Goal: Check status: Check status

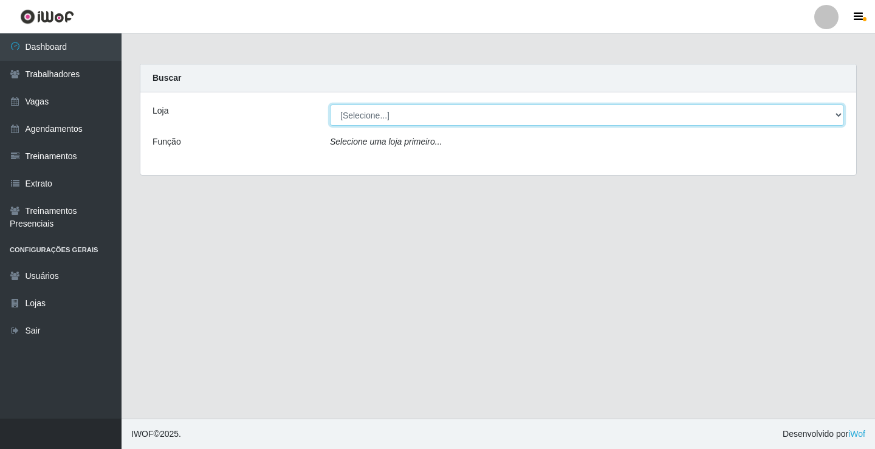
drag, startPoint x: 385, startPoint y: 104, endPoint x: 385, endPoint y: 112, distance: 8.5
click at [385, 109] on select "[Selecione...] Edilicya Supermercado" at bounding box center [587, 115] width 514 height 21
select select "460"
click at [330, 105] on select "[Selecione...] Edilicya Supermercado" at bounding box center [587, 115] width 514 height 21
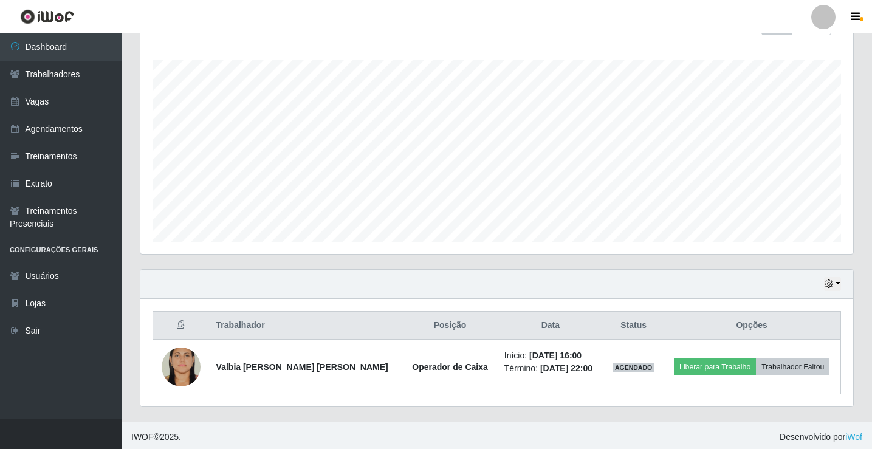
scroll to position [196, 0]
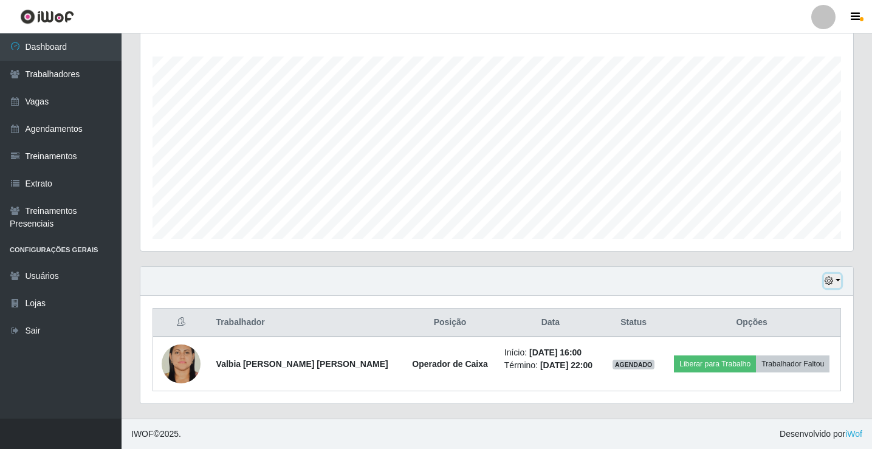
click at [837, 281] on button "button" at bounding box center [832, 281] width 17 height 14
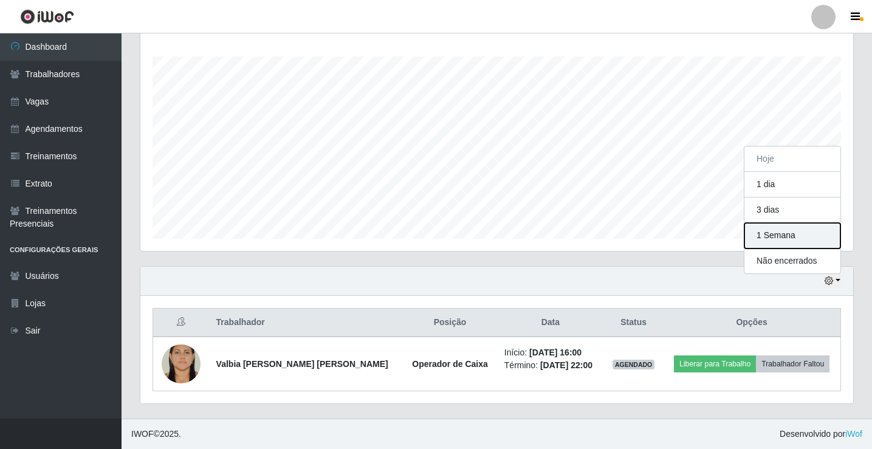
click at [769, 230] on button "1 Semana" at bounding box center [793, 236] width 96 height 26
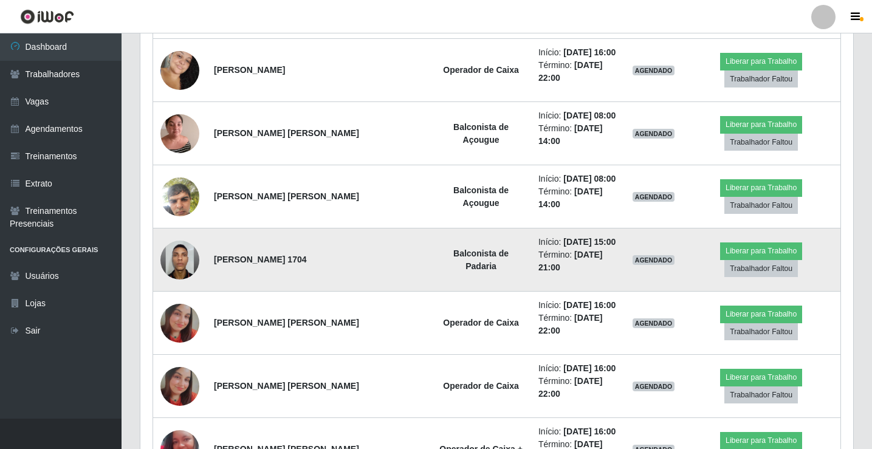
scroll to position [743, 0]
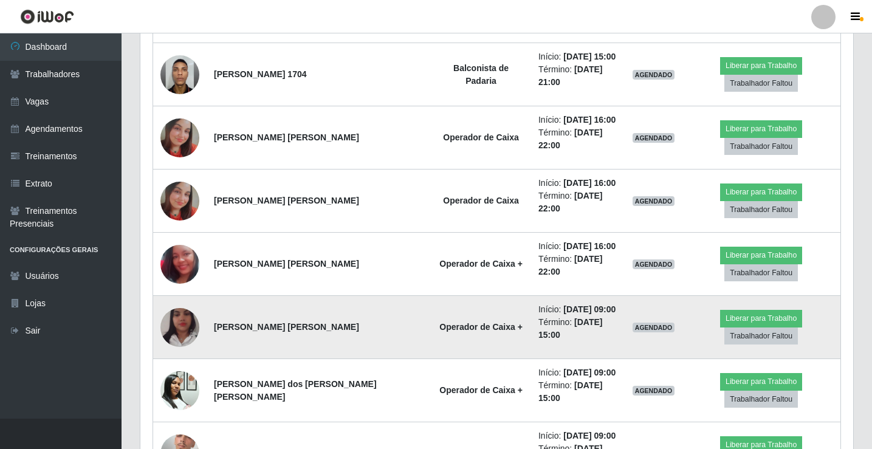
click at [355, 296] on td "[PERSON_NAME] [PERSON_NAME]" at bounding box center [319, 327] width 224 height 63
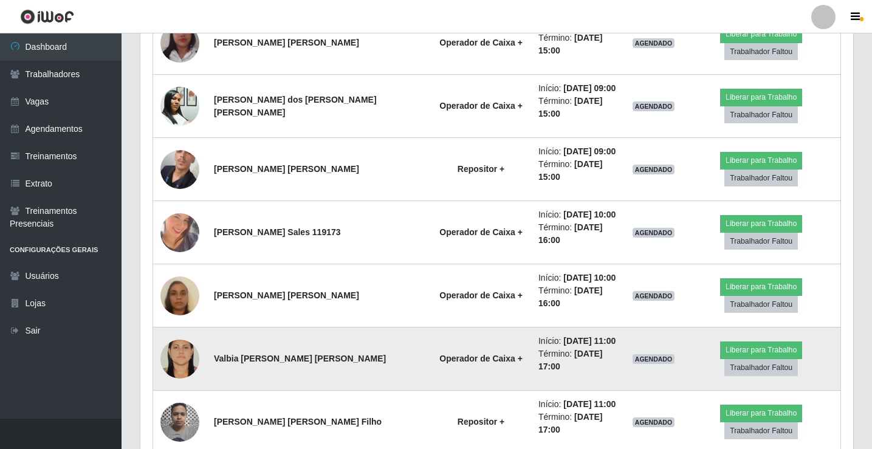
scroll to position [1108, 0]
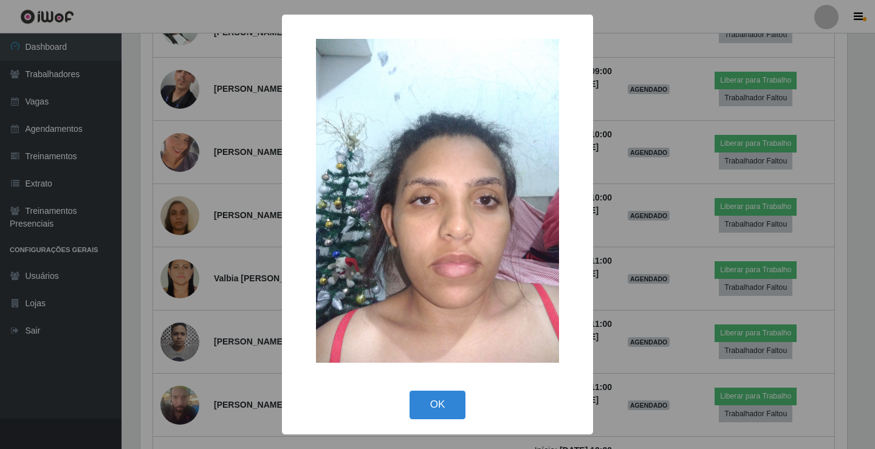
click at [621, 238] on div "× OK Cancel" at bounding box center [437, 224] width 875 height 449
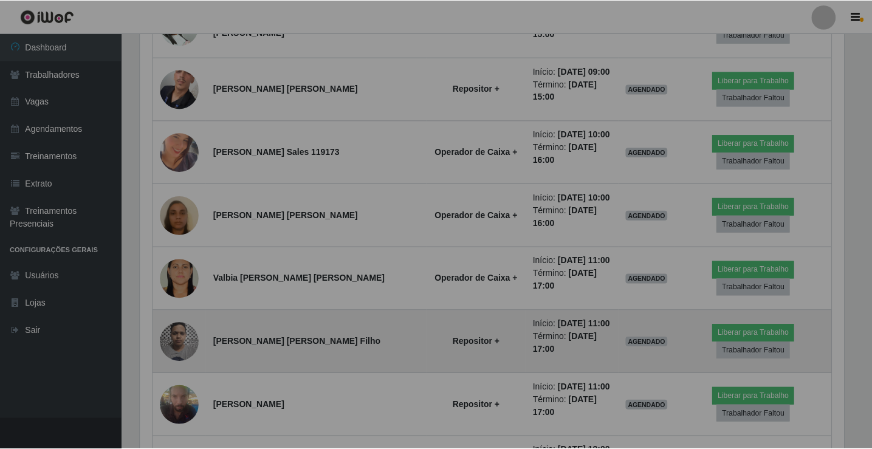
scroll to position [252, 713]
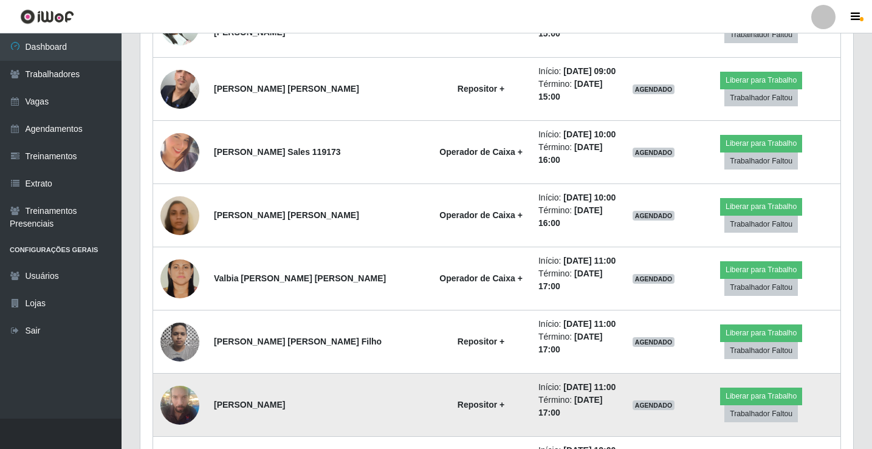
click at [189, 379] on img at bounding box center [179, 405] width 39 height 52
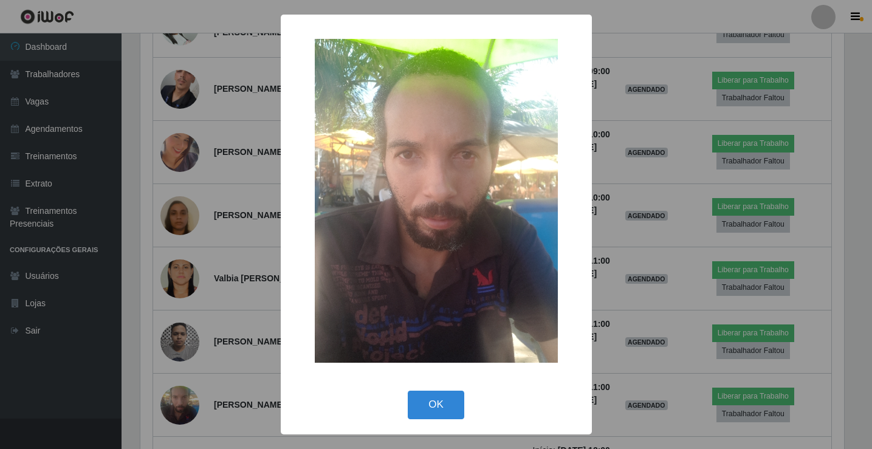
scroll to position [252, 707]
click at [632, 271] on div "× OK Cancel" at bounding box center [437, 224] width 875 height 449
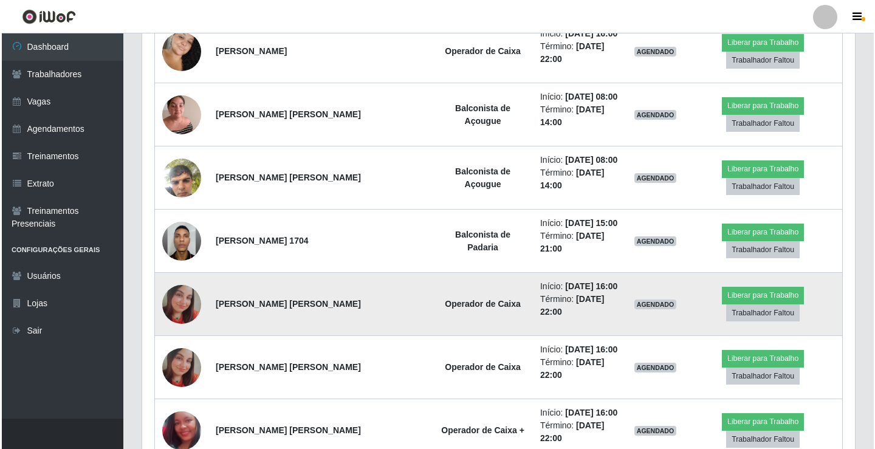
scroll to position [555, 0]
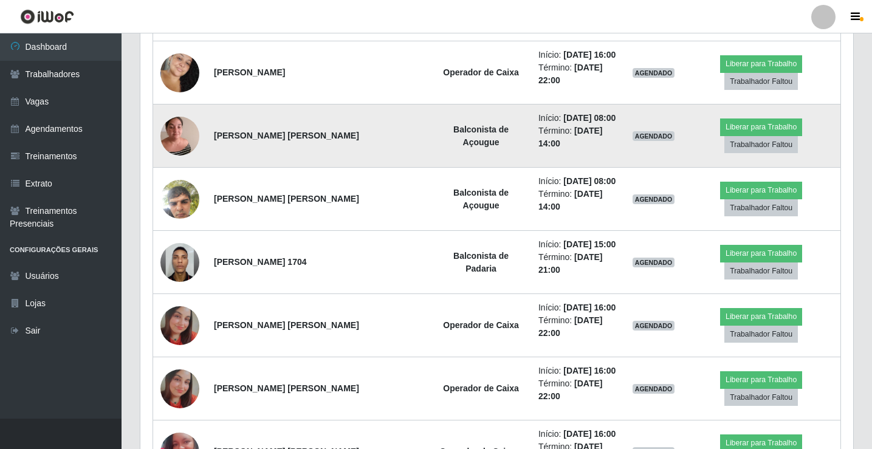
click at [164, 110] on img at bounding box center [179, 136] width 39 height 52
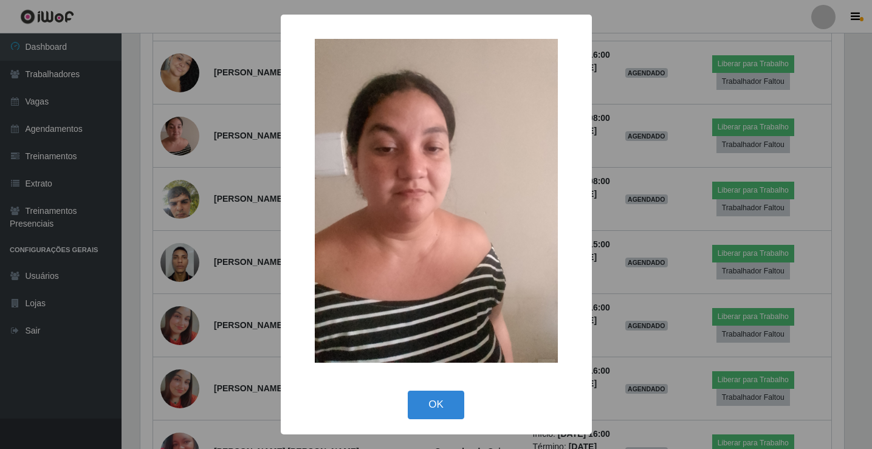
scroll to position [252, 707]
click at [453, 401] on button "OK" at bounding box center [438, 405] width 57 height 29
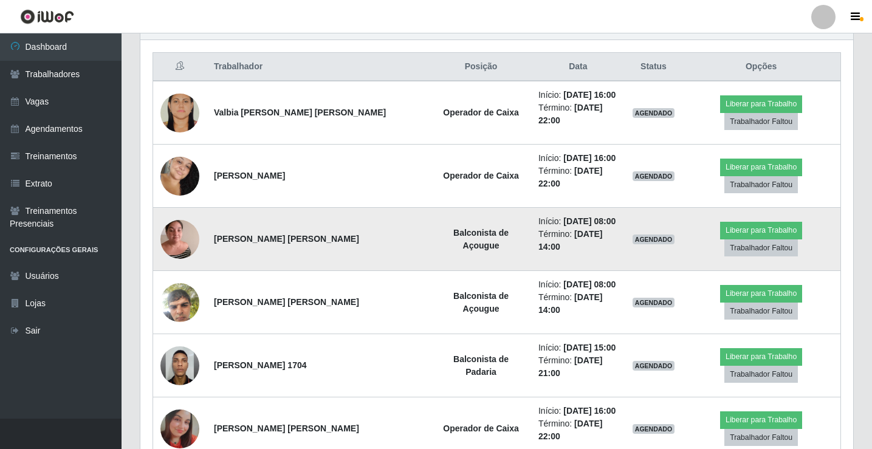
scroll to position [433, 0]
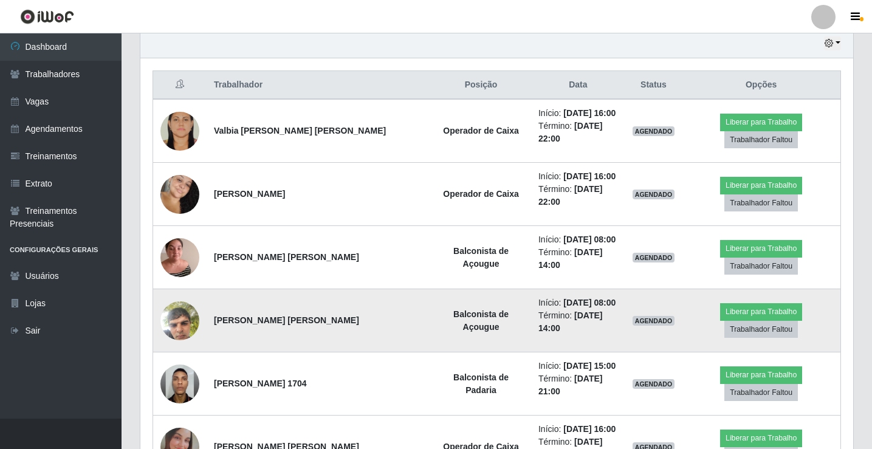
click at [173, 295] on img at bounding box center [179, 321] width 39 height 52
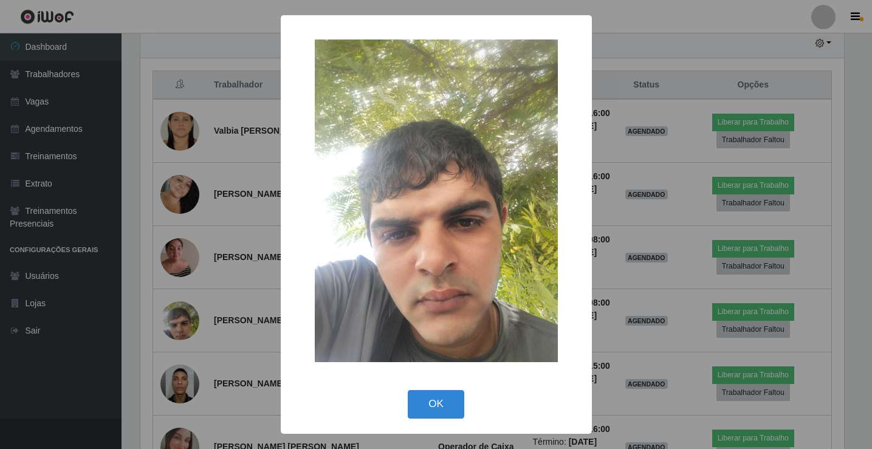
scroll to position [252, 707]
click at [694, 257] on div "× OK Cancel" at bounding box center [437, 224] width 875 height 449
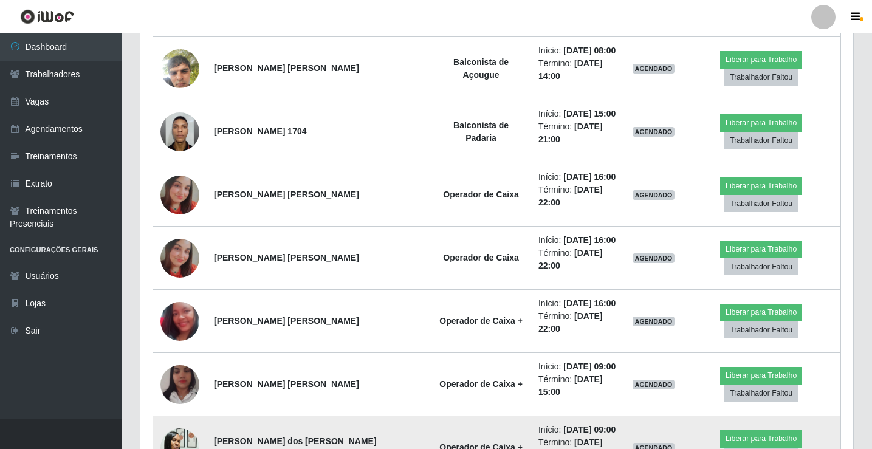
scroll to position [677, 0]
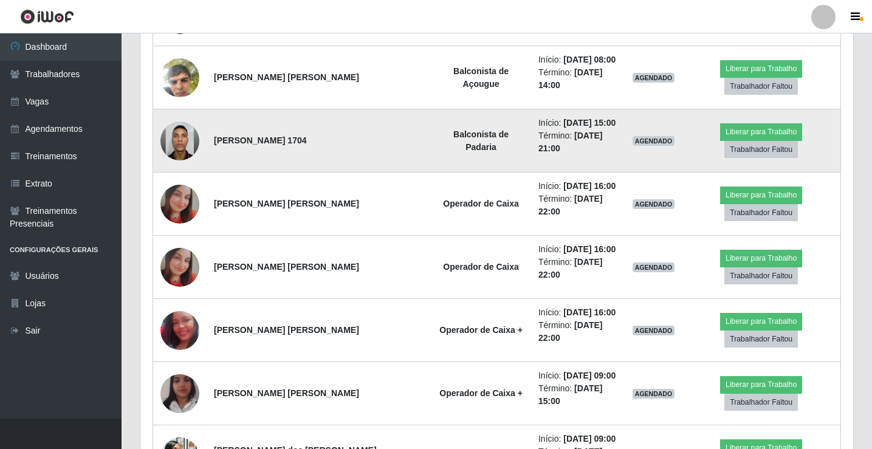
click at [182, 106] on img at bounding box center [179, 140] width 39 height 69
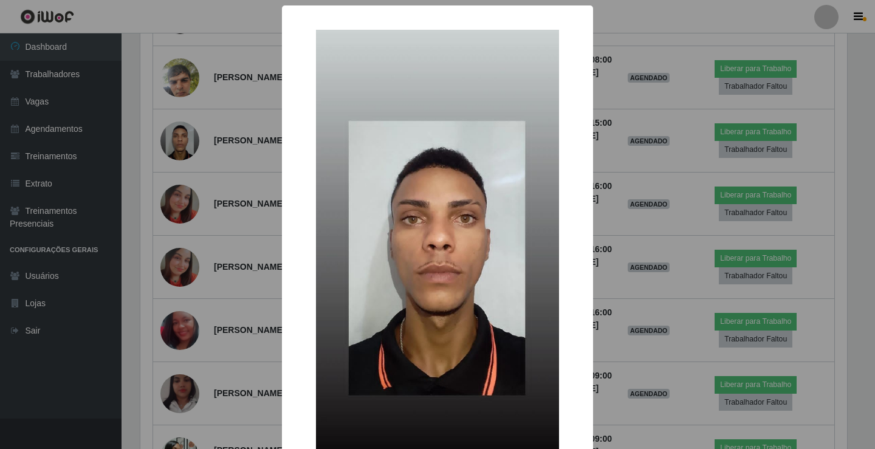
click at [657, 254] on div "× OK Cancel" at bounding box center [437, 224] width 875 height 449
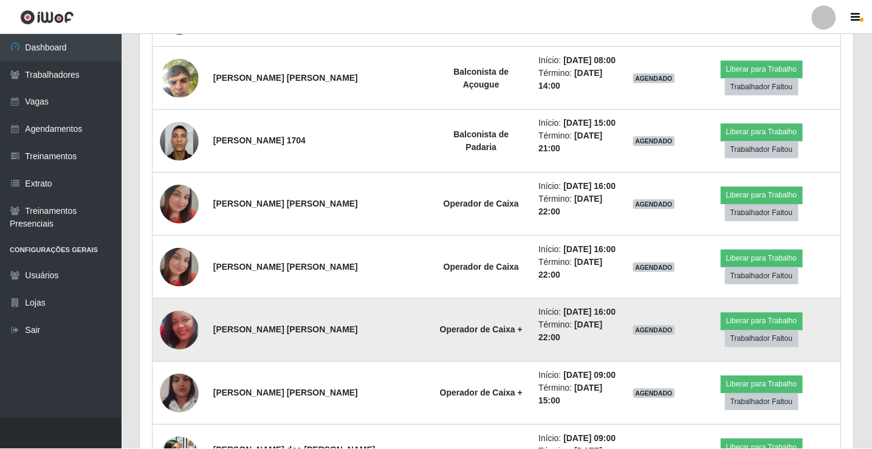
scroll to position [252, 713]
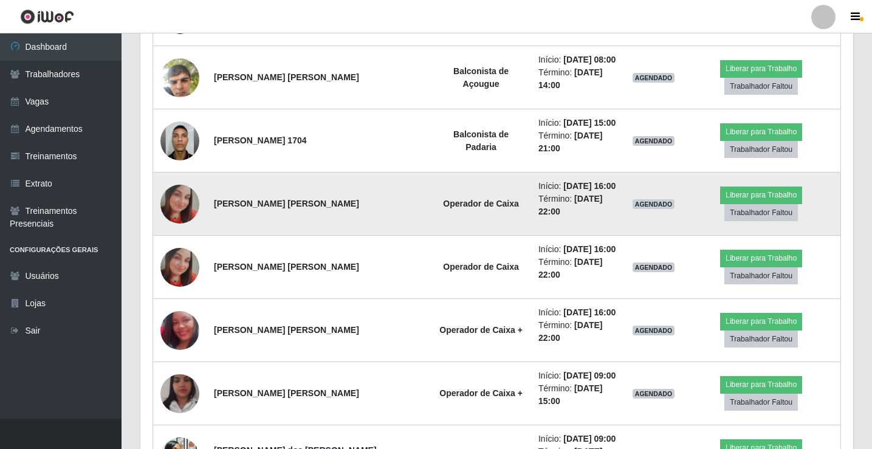
click at [192, 185] on img at bounding box center [179, 204] width 39 height 39
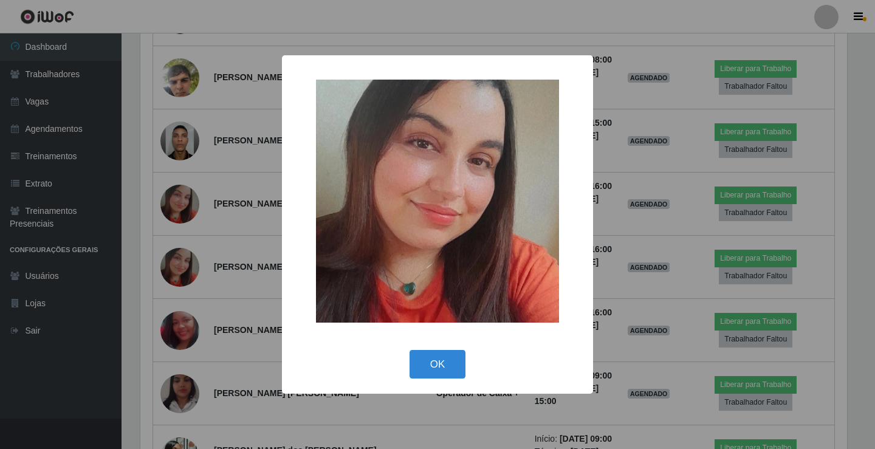
click at [626, 219] on div "× OK Cancel" at bounding box center [437, 224] width 875 height 449
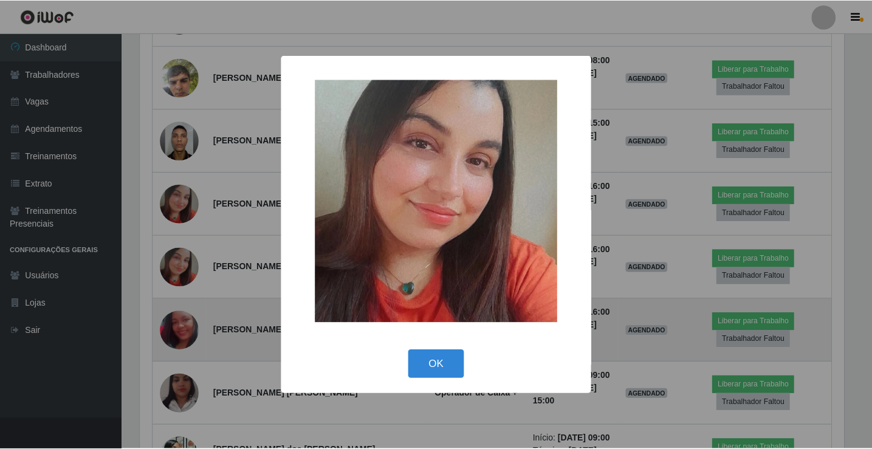
scroll to position [252, 713]
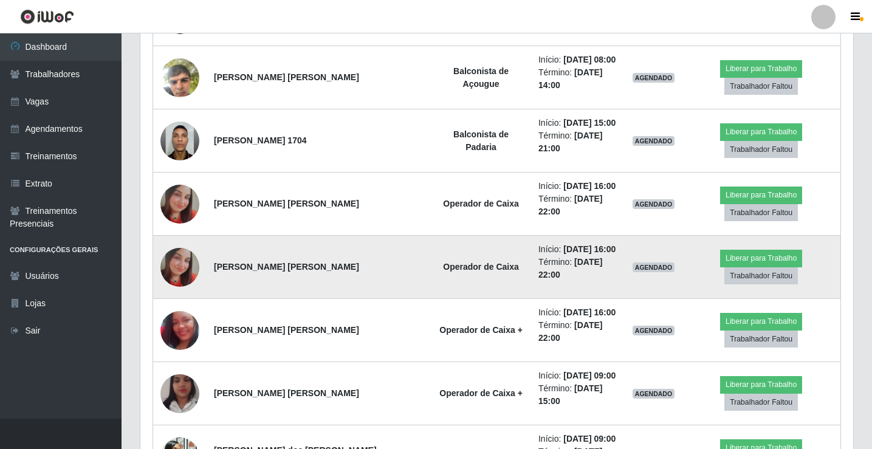
click at [165, 248] on img at bounding box center [179, 267] width 39 height 39
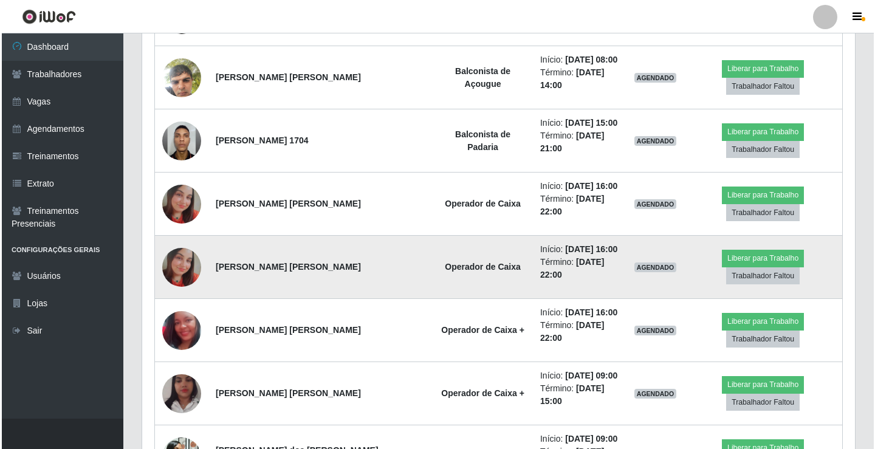
scroll to position [252, 707]
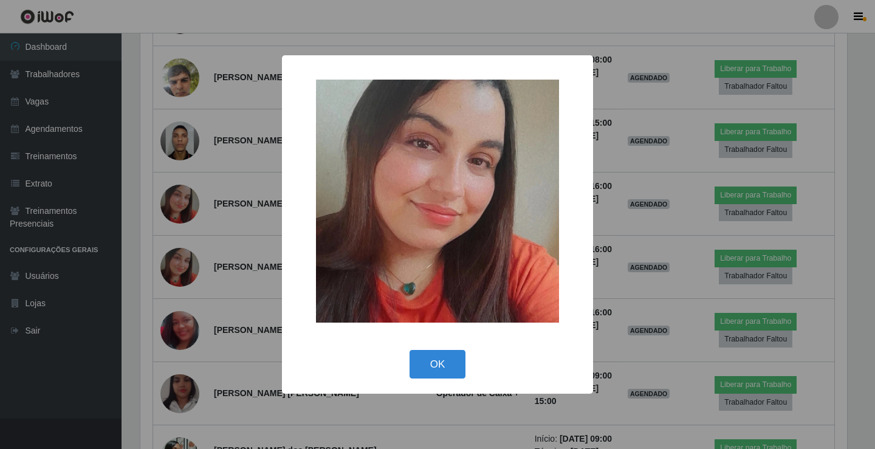
click at [682, 221] on div "× OK Cancel" at bounding box center [437, 224] width 875 height 449
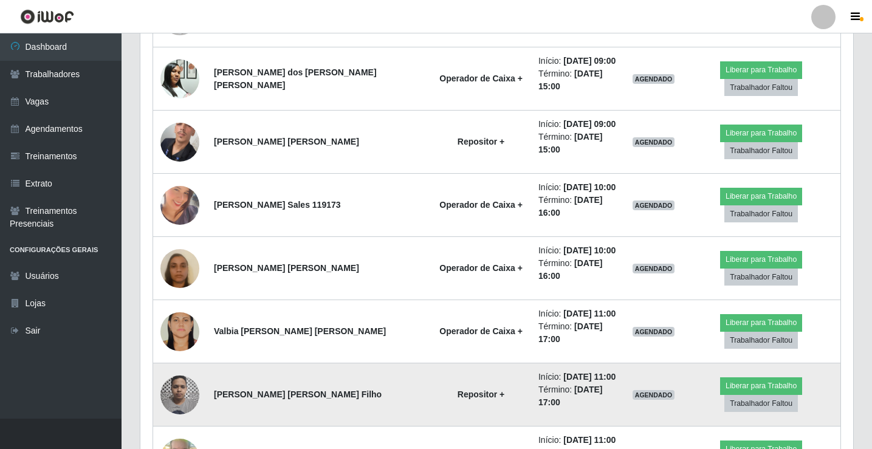
scroll to position [1224, 0]
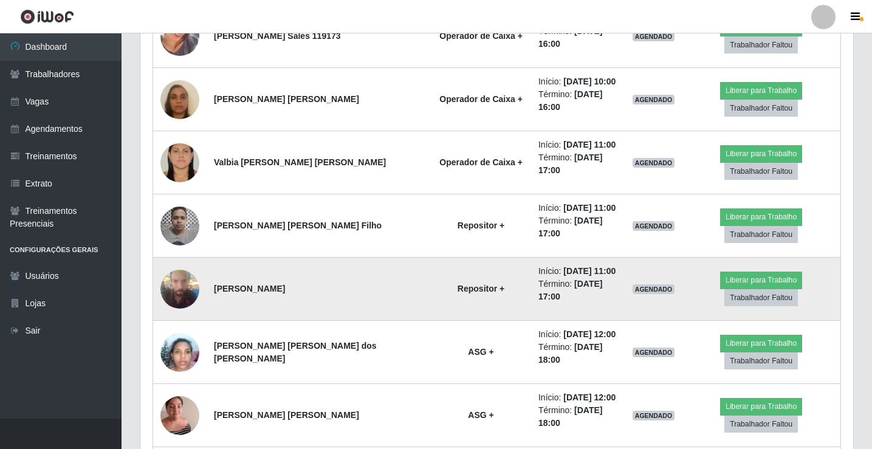
click at [167, 263] on img at bounding box center [179, 289] width 39 height 52
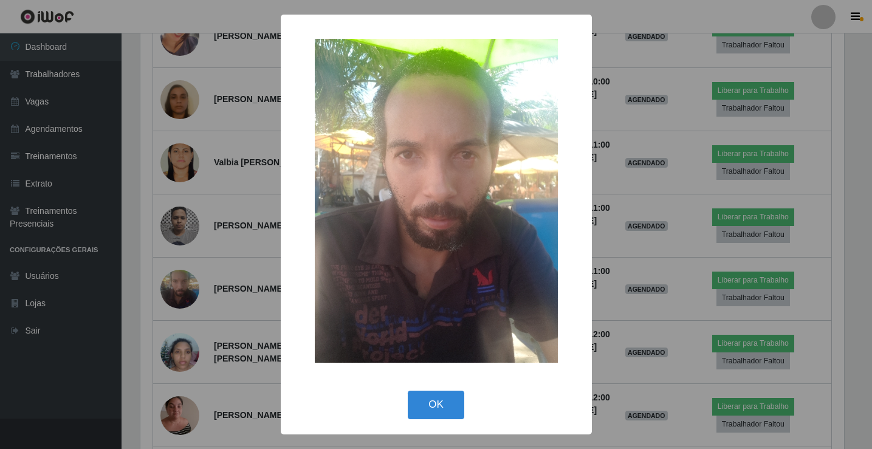
scroll to position [252, 707]
click at [632, 237] on div "× OK Cancel" at bounding box center [437, 224] width 875 height 449
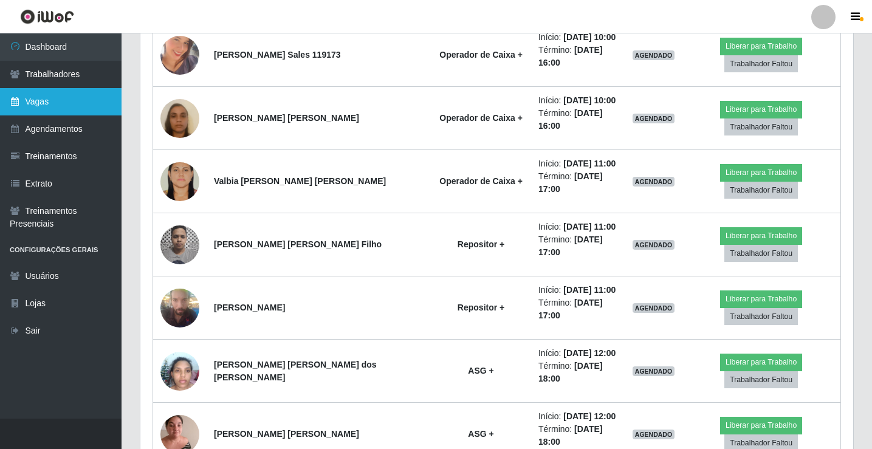
scroll to position [1224, 0]
